Goal: Task Accomplishment & Management: Manage account settings

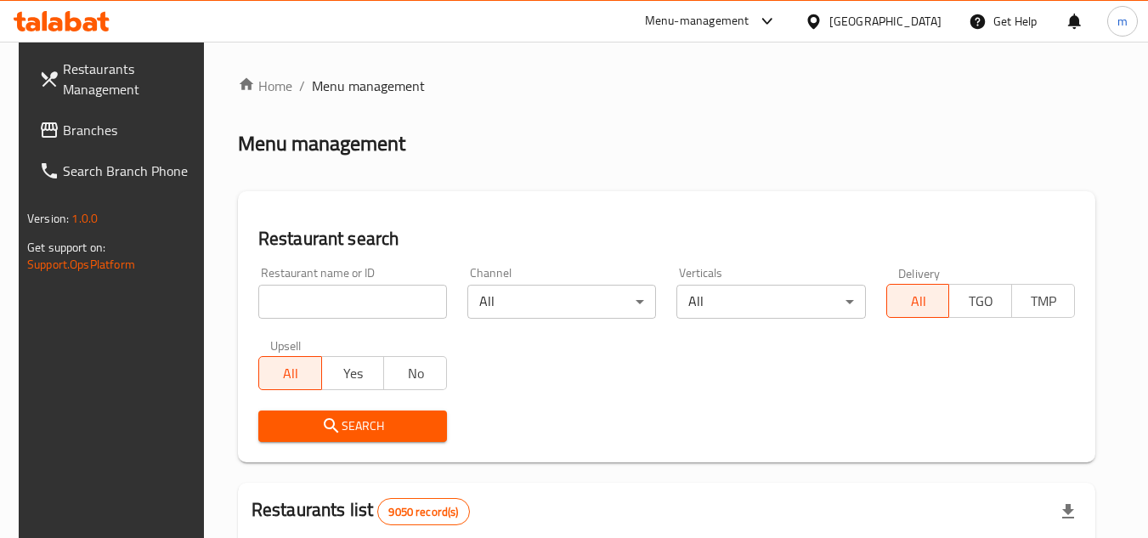
drag, startPoint x: 0, startPoint y: 0, endPoint x: 91, endPoint y: 128, distance: 157.3
click at [91, 128] on span "Branches" at bounding box center [130, 130] width 134 height 20
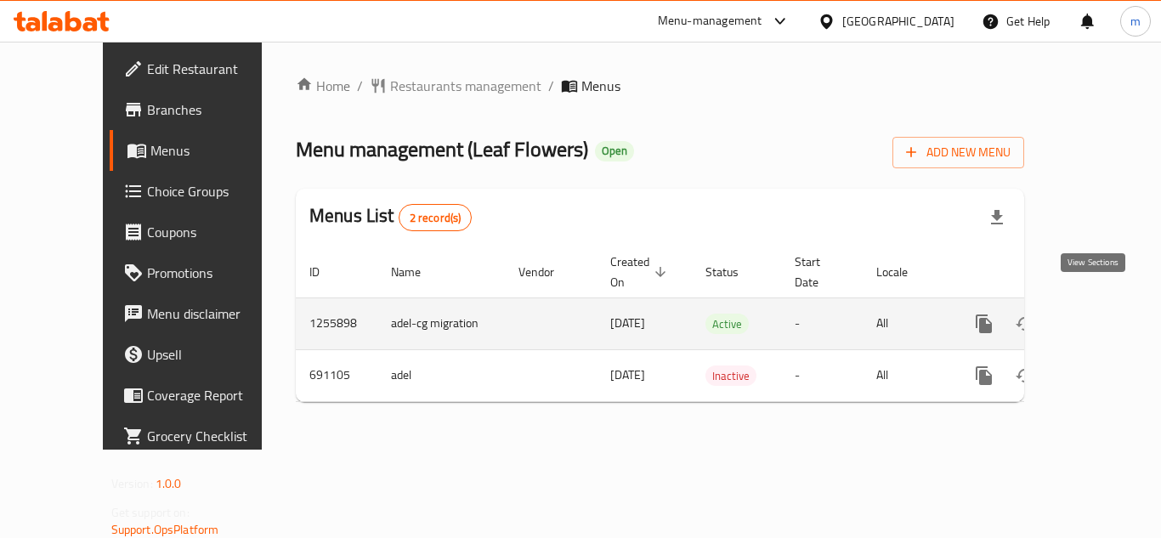
click at [1086, 303] on link "enhanced table" at bounding box center [1106, 323] width 41 height 41
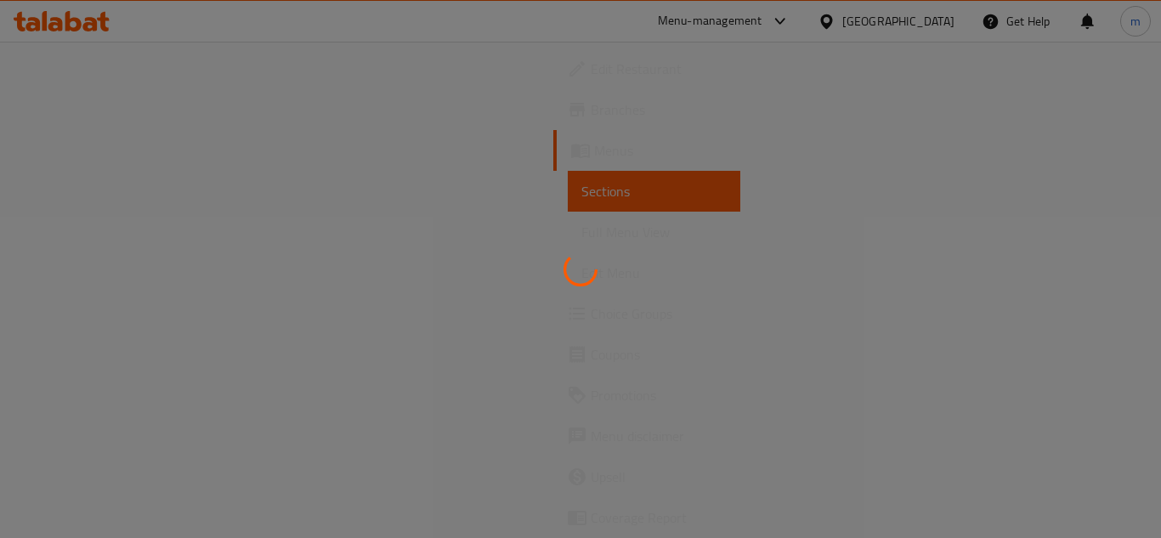
click at [254, 65] on div at bounding box center [580, 269] width 1161 height 538
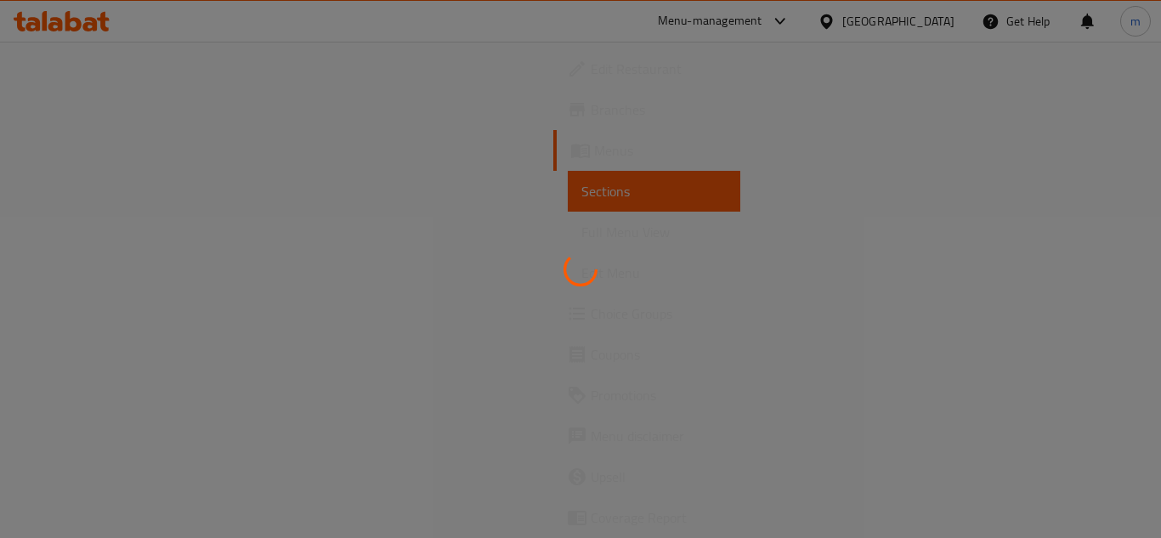
click at [254, 65] on div at bounding box center [580, 269] width 1161 height 538
click at [399, 88] on div at bounding box center [580, 269] width 1161 height 538
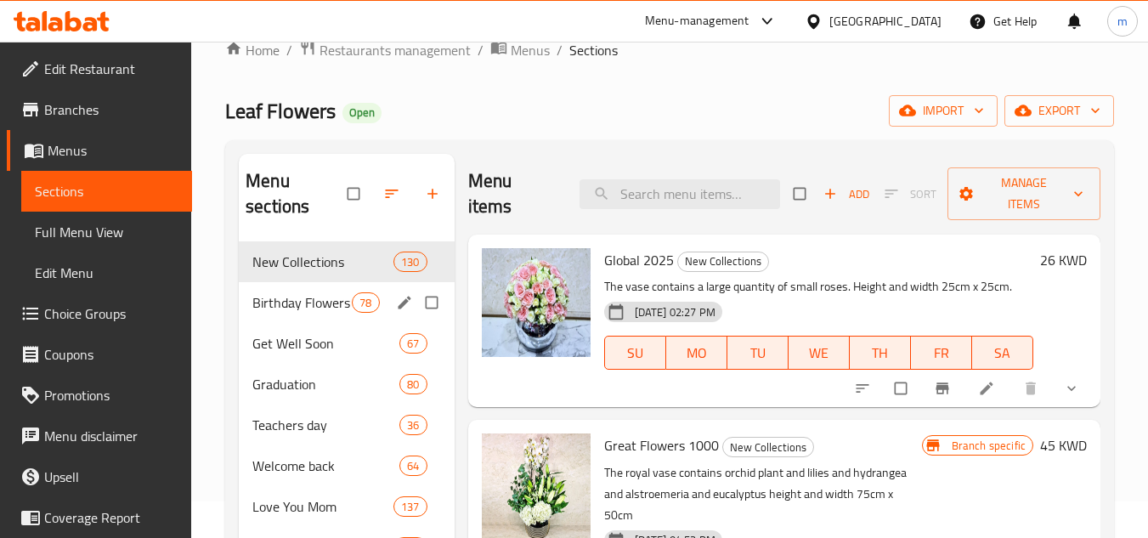
scroll to position [170, 0]
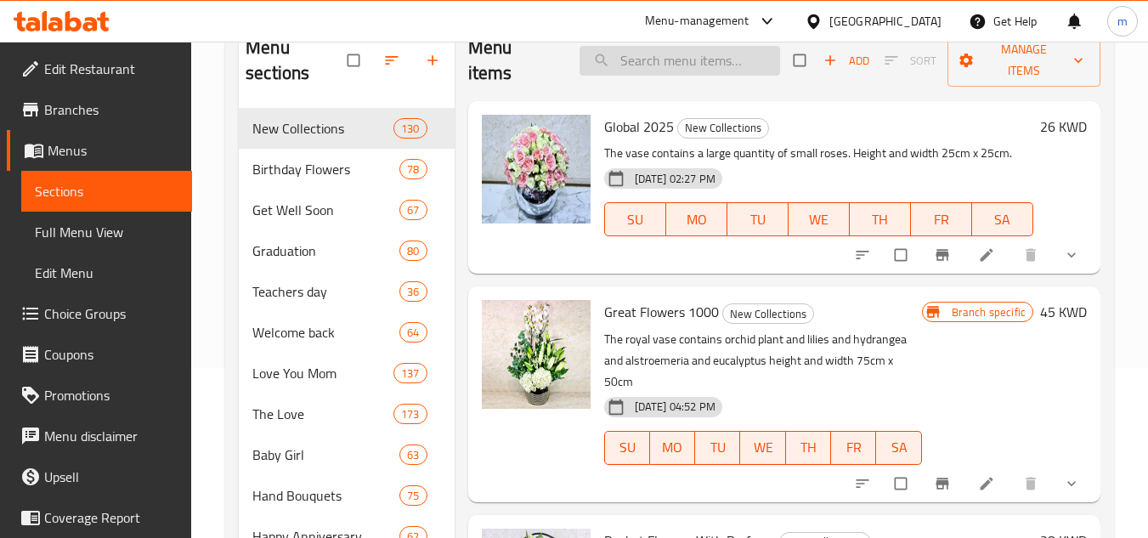
click at [632, 66] on input "search" at bounding box center [680, 61] width 201 height 30
paste input "Baby Girl 1227"
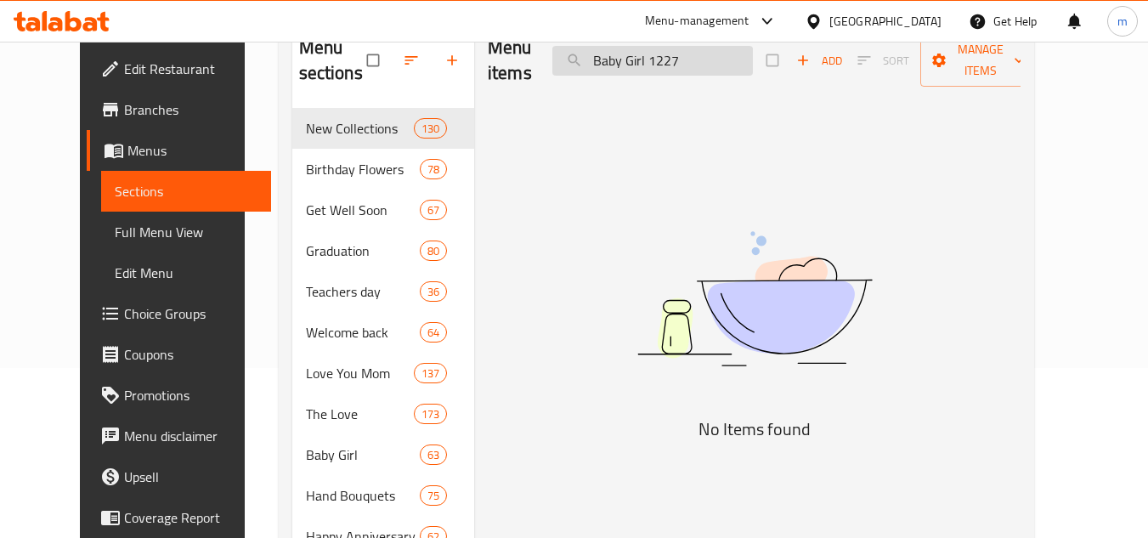
type input "Baby Girl 1227"
click at [124, 304] on span "Choice Groups" at bounding box center [191, 313] width 134 height 20
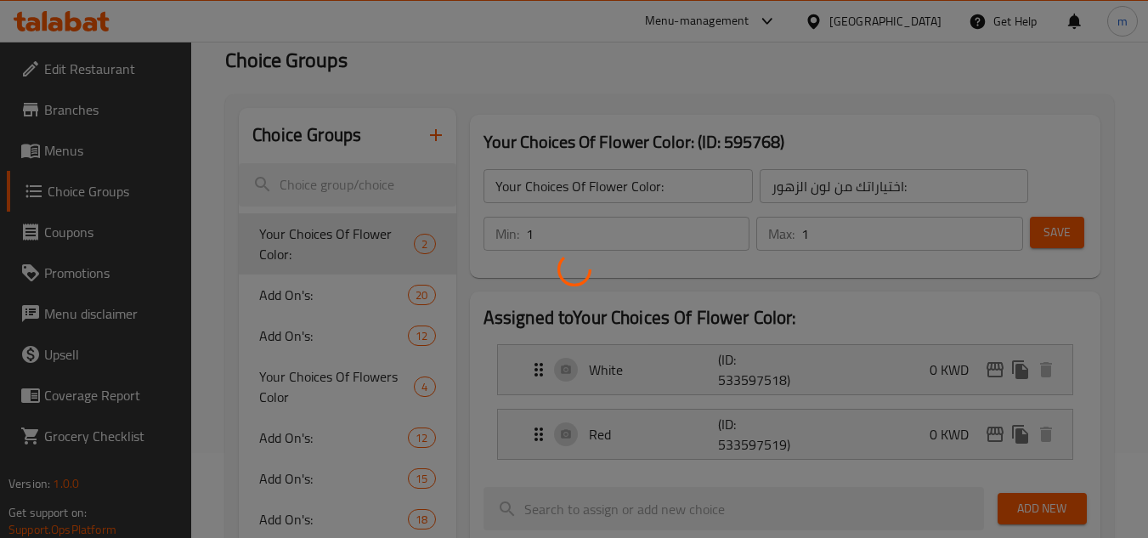
click at [283, 303] on div at bounding box center [574, 269] width 1148 height 538
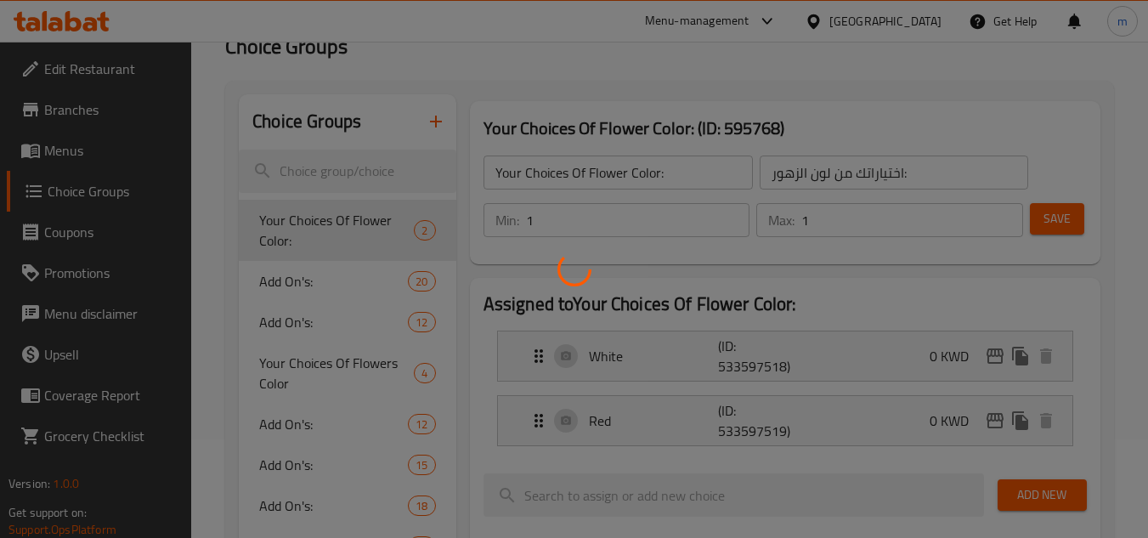
click at [283, 303] on div at bounding box center [574, 269] width 1148 height 538
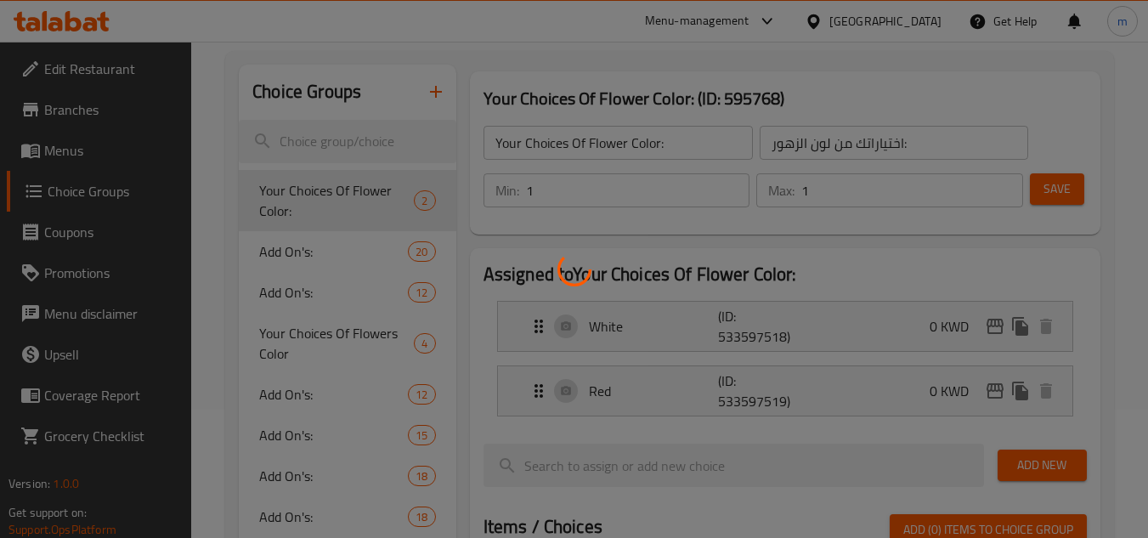
scroll to position [170, 0]
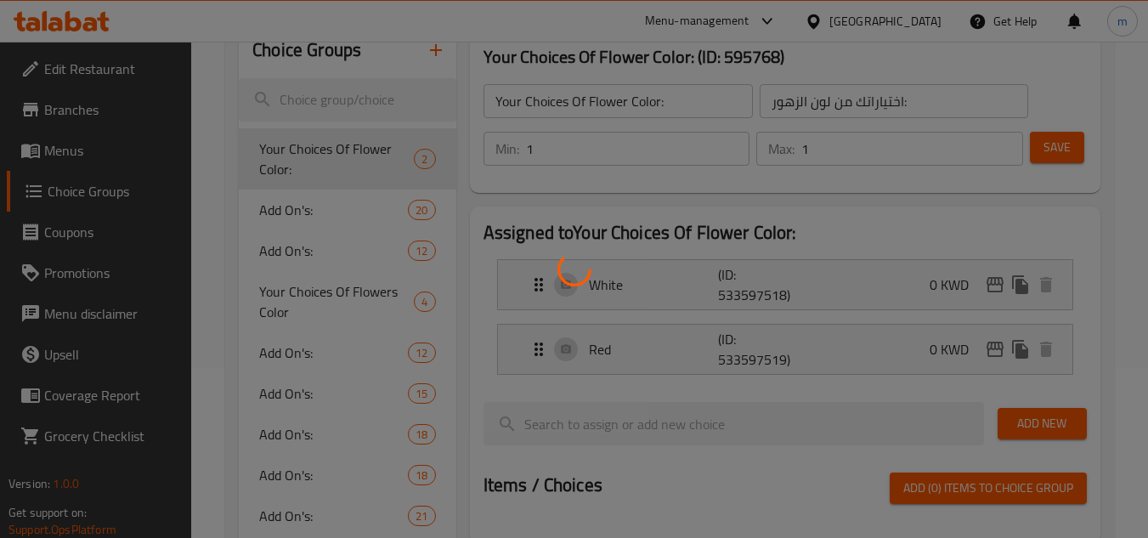
click at [279, 223] on div at bounding box center [574, 269] width 1148 height 538
click at [279, 219] on div at bounding box center [574, 269] width 1148 height 538
click at [278, 215] on div at bounding box center [574, 269] width 1148 height 538
click at [274, 204] on div at bounding box center [574, 269] width 1148 height 538
click at [270, 211] on div at bounding box center [574, 269] width 1148 height 538
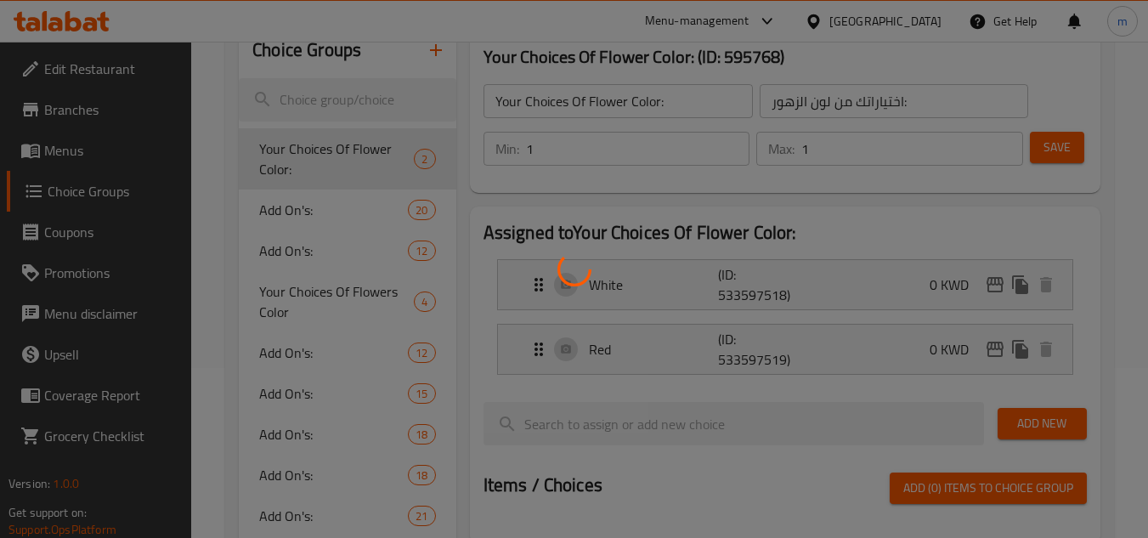
drag, startPoint x: 270, startPoint y: 211, endPoint x: 269, endPoint y: 240, distance: 29.8
click at [269, 240] on div at bounding box center [574, 269] width 1148 height 538
click at [268, 240] on div at bounding box center [574, 269] width 1148 height 538
click at [289, 231] on div at bounding box center [574, 269] width 1148 height 538
click at [286, 214] on div at bounding box center [574, 269] width 1148 height 538
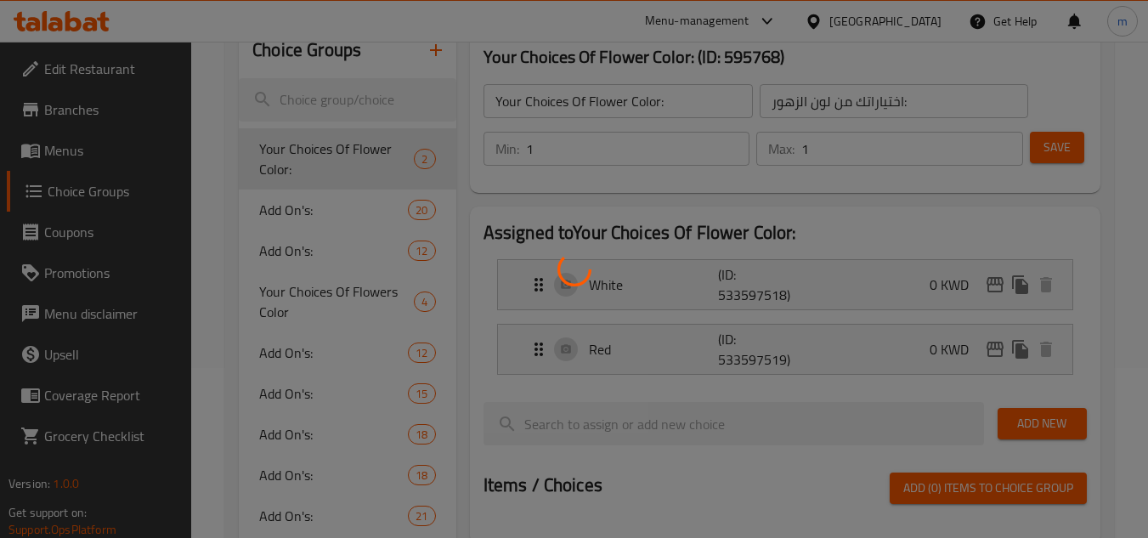
click at [286, 214] on div at bounding box center [574, 269] width 1148 height 538
click at [286, 219] on div at bounding box center [574, 269] width 1148 height 538
click at [287, 218] on div at bounding box center [574, 269] width 1148 height 538
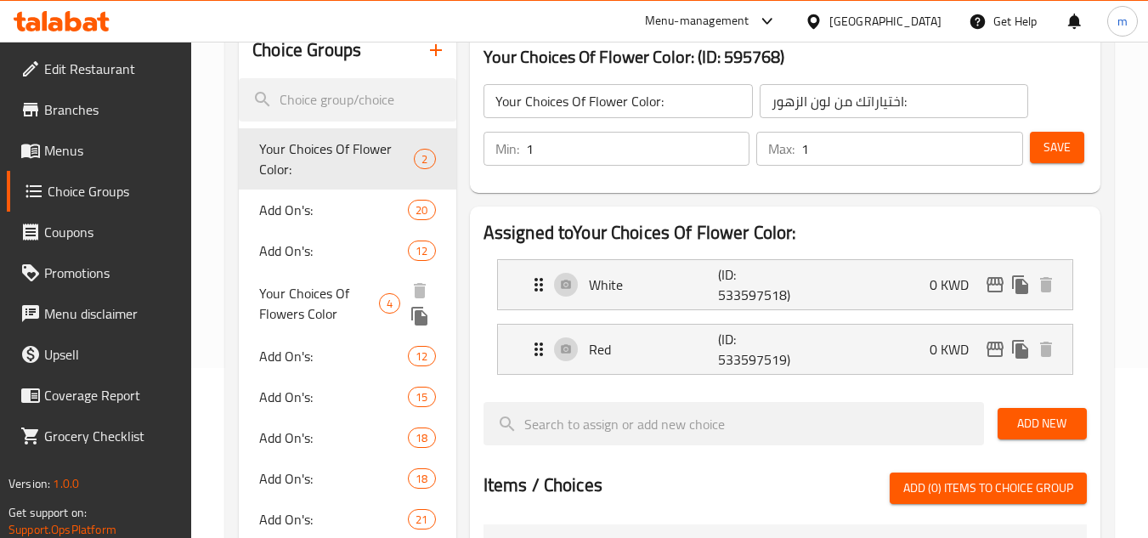
click at [283, 213] on span "Add On's:" at bounding box center [333, 210] width 149 height 20
click at [282, 214] on span "Add On's:" at bounding box center [333, 210] width 149 height 20
click at [272, 256] on span "Add On's:" at bounding box center [333, 250] width 149 height 20
click at [308, 252] on span "Add On's:" at bounding box center [333, 250] width 149 height 20
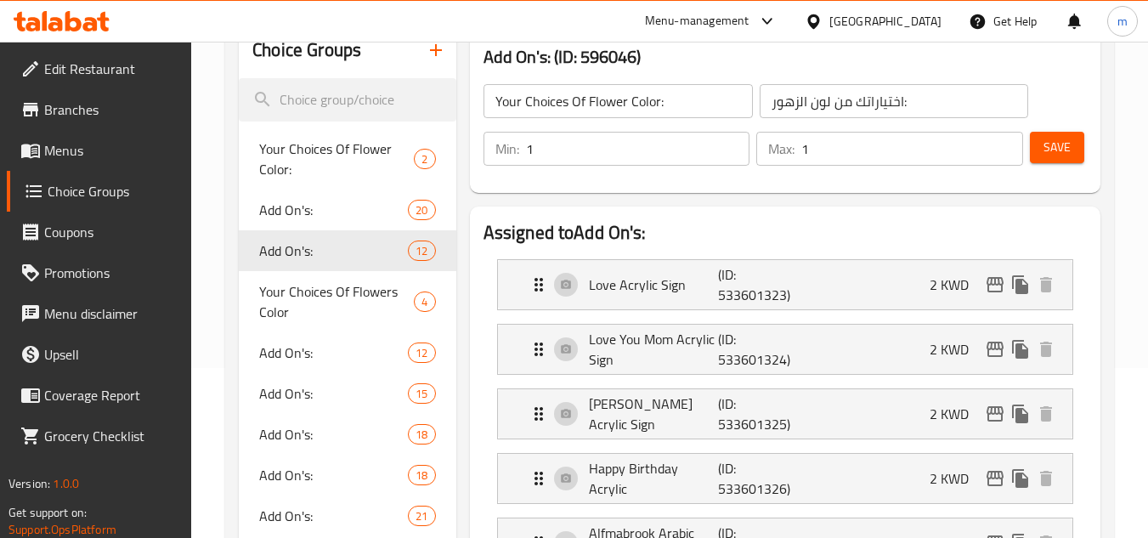
type input "Add On's:"
type input "الإضافات:"
type input "0"
type input "12"
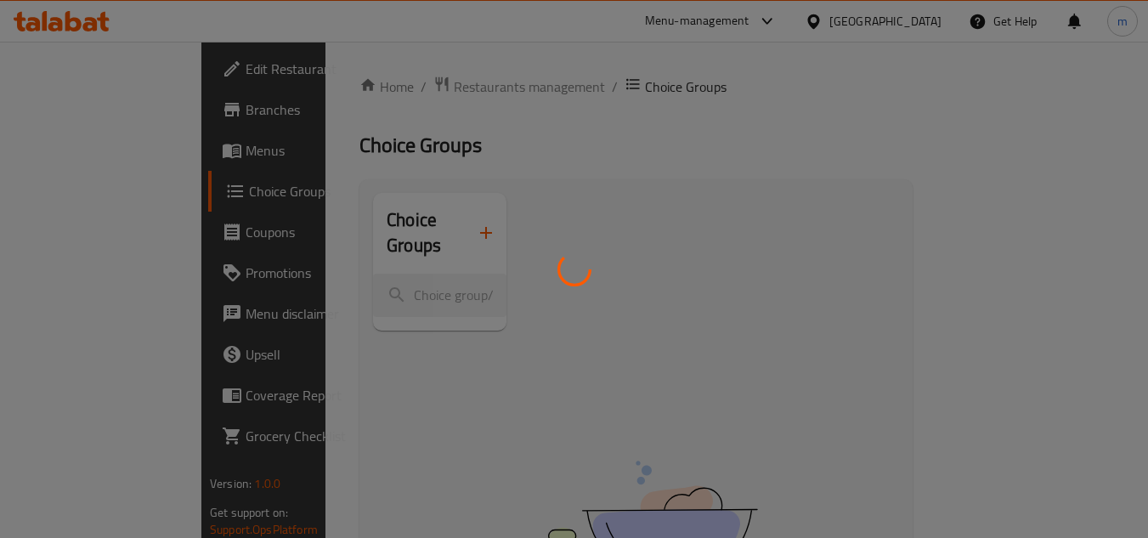
click at [322, 148] on div at bounding box center [574, 269] width 1148 height 538
click at [271, 147] on div at bounding box center [574, 269] width 1148 height 538
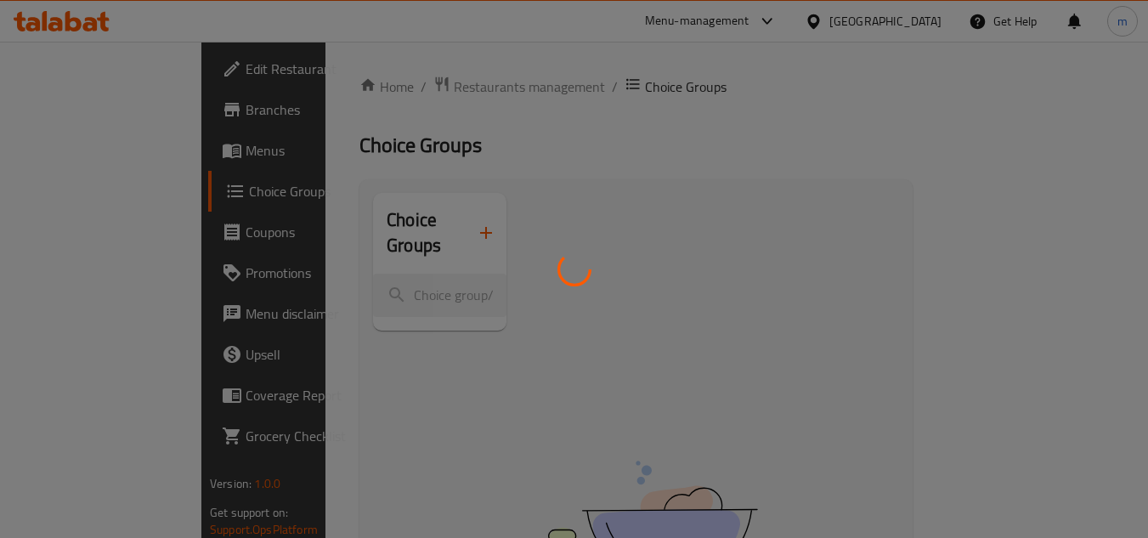
click at [271, 147] on div at bounding box center [574, 269] width 1148 height 538
click at [866, 207] on div at bounding box center [574, 269] width 1148 height 538
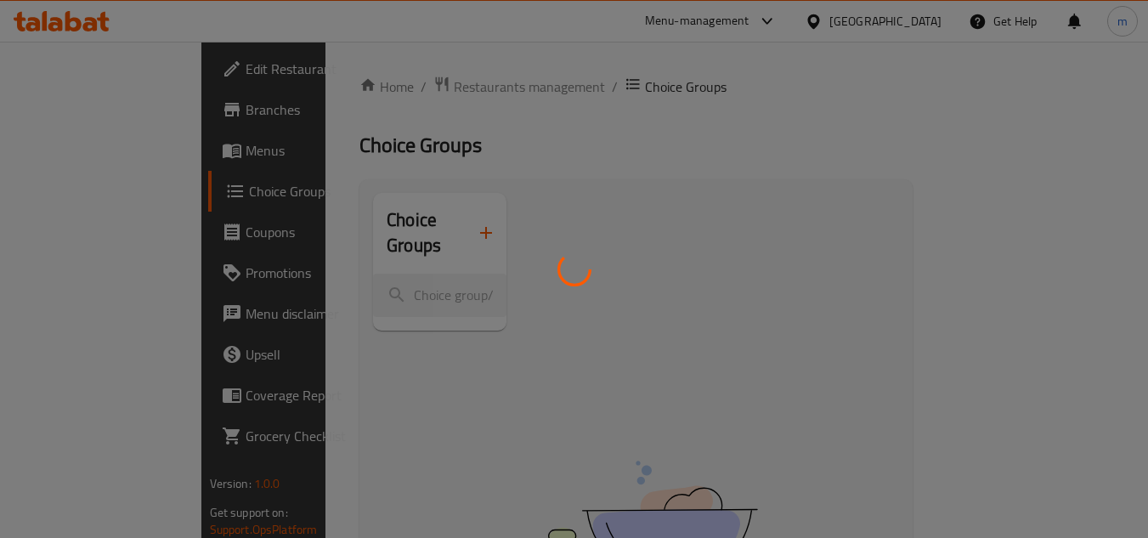
drag, startPoint x: 866, startPoint y: 207, endPoint x: 870, endPoint y: 170, distance: 37.6
click at [870, 170] on div at bounding box center [574, 269] width 1148 height 538
click at [874, 173] on div at bounding box center [574, 269] width 1148 height 538
click at [975, 160] on div at bounding box center [574, 269] width 1148 height 538
click at [1006, 173] on div at bounding box center [574, 269] width 1148 height 538
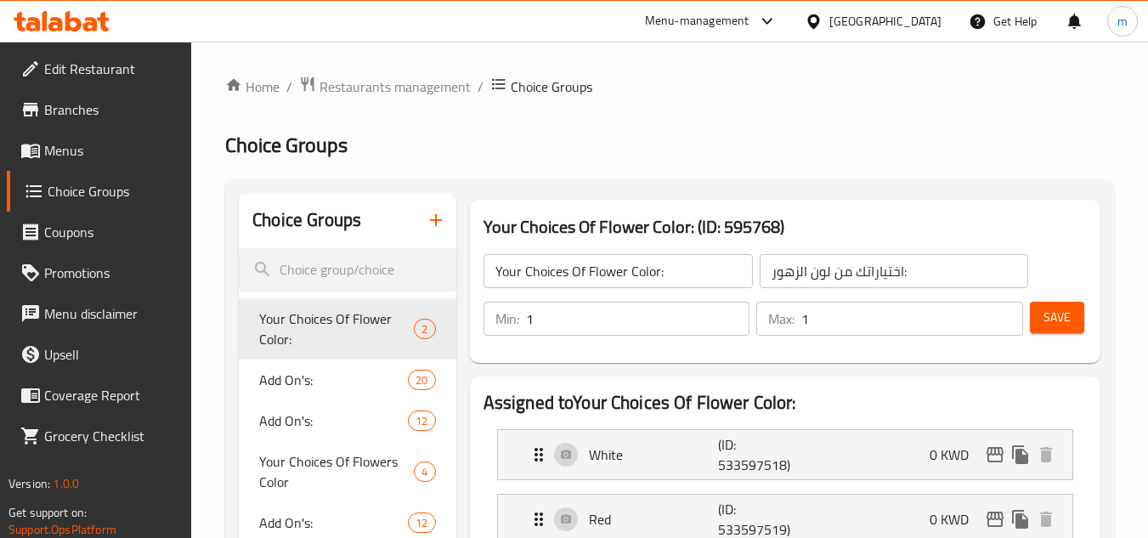
click at [269, 207] on h2 "Choice Groups" at bounding box center [306, 219] width 109 height 25
click at [288, 218] on h2 "Choice Groups" at bounding box center [306, 219] width 109 height 25
click at [308, 370] on span "Add On's:" at bounding box center [308, 380] width 98 height 20
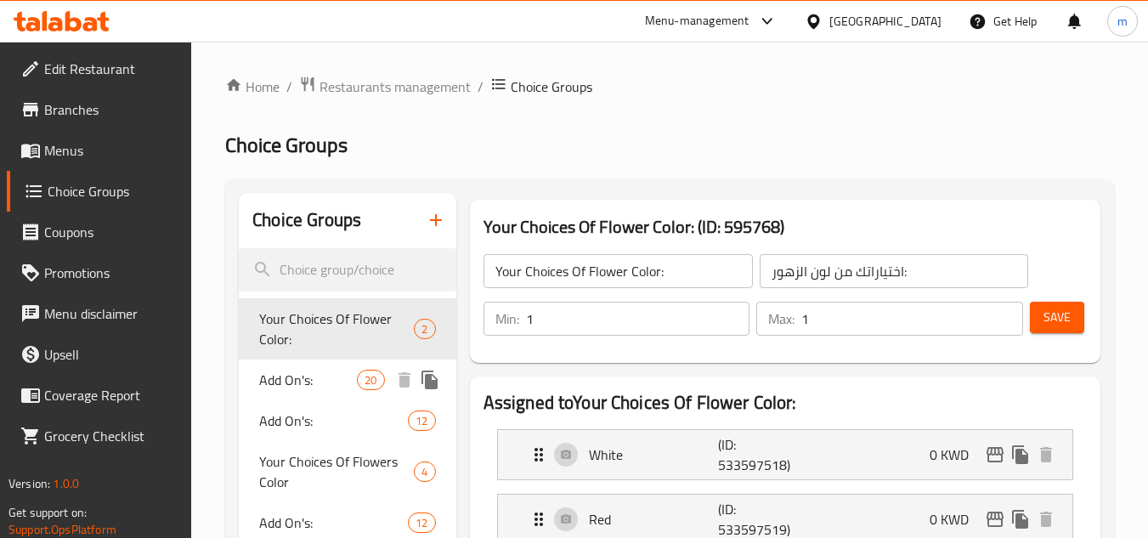
click at [308, 370] on span "Add On's:" at bounding box center [308, 380] width 98 height 20
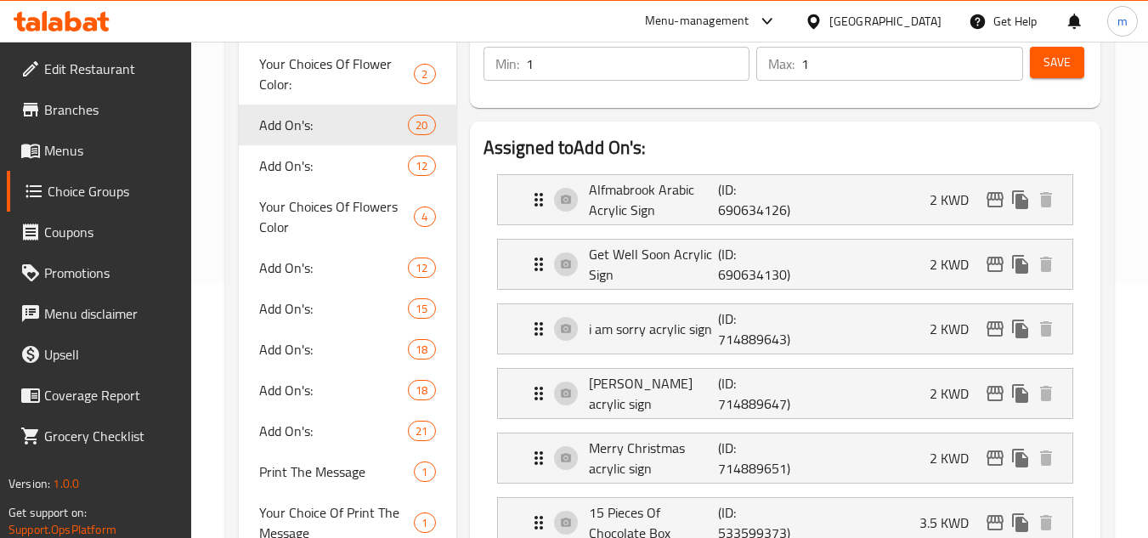
type input "Add On's:"
type input "الإضافات:"
type input "0"
type input "15"
click at [308, 135] on span "Add On's:" at bounding box center [333, 125] width 149 height 20
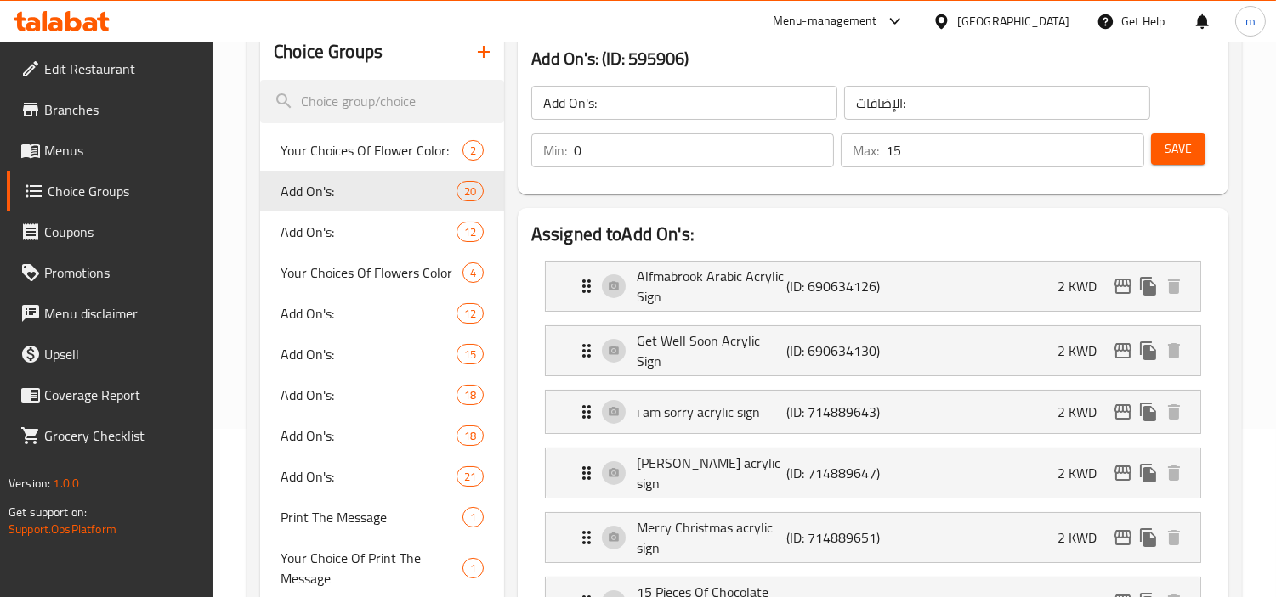
scroll to position [0, 0]
